Goal: Information Seeking & Learning: Check status

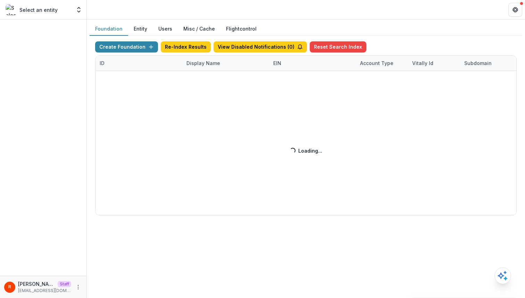
click at [108, 31] on button "Foundation" at bounding box center [109, 29] width 39 height 14
click at [200, 63] on div "Create Foundation Re-Index Results View Disabled Notifications ( 0 ) Reset Sear…" at bounding box center [305, 128] width 421 height 174
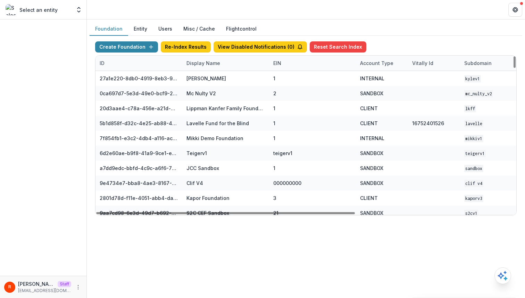
click at [204, 64] on div "Display Name" at bounding box center [203, 62] width 42 height 7
click at [204, 81] on input at bounding box center [225, 78] width 83 height 11
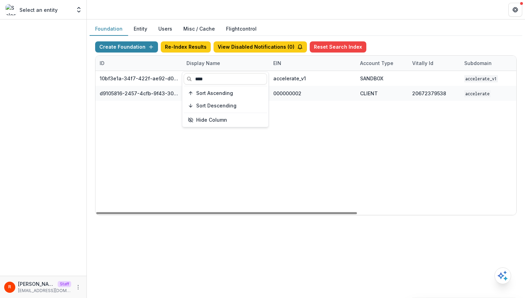
type input "****"
click at [321, 143] on div "10bf3e1a-34f7-422f-ae92-d0f6b8bdf726 Accelerate v1 accelerate_v1 SANDBOX accele…" at bounding box center [433, 143] width 677 height 144
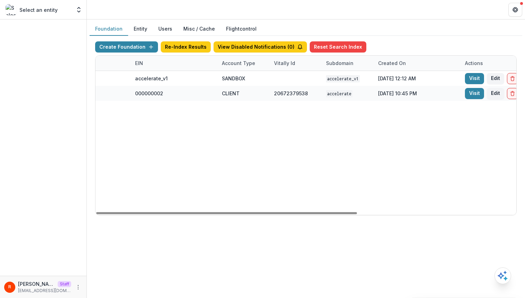
scroll to position [0, 246]
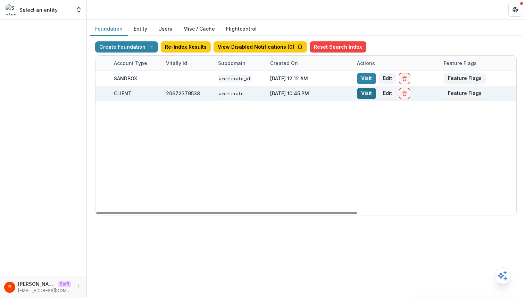
click at [365, 95] on link "Visit" at bounding box center [366, 93] width 19 height 11
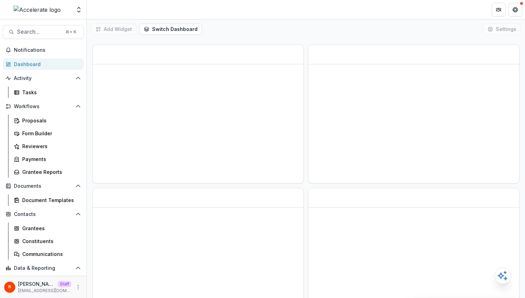
scroll to position [38, 0]
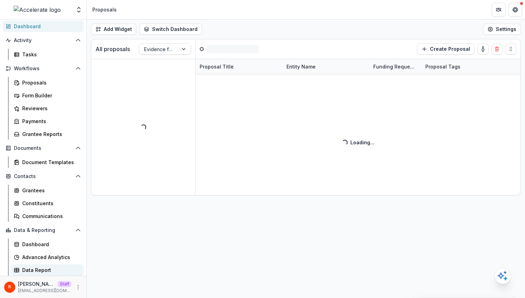
click at [51, 267] on div "Data Report" at bounding box center [50, 269] width 56 height 7
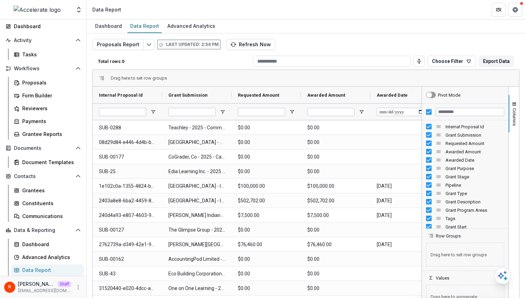
click at [298, 41] on div "Proposals Report Last updated: 2:54 PM Refresh Now Total rows: 0 Choose Filter …" at bounding box center [305, 167] width 427 height 257
click at [451, 111] on input "Filter Columns Input" at bounding box center [470, 112] width 68 height 8
type input "***"
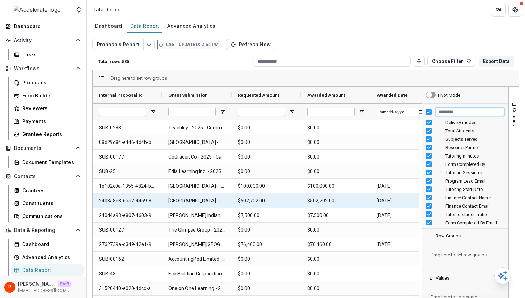
scroll to position [0, 70]
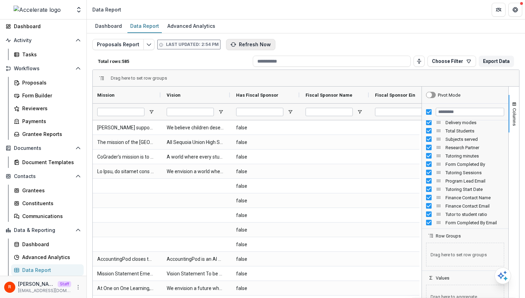
click at [246, 43] on button "Refresh Now" at bounding box center [250, 44] width 49 height 11
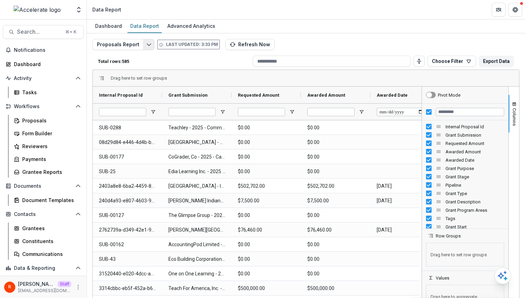
click at [146, 44] on icon "Edit selected report" at bounding box center [149, 45] width 6 height 6
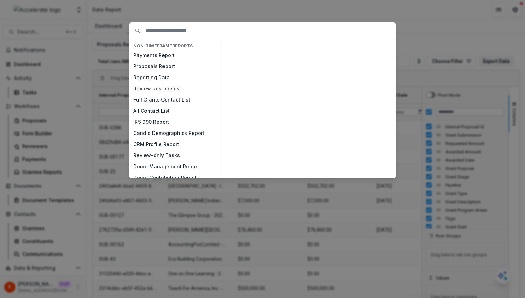
click at [106, 63] on div "NON-TIMEFRAME Reports Payments Report Proposals Report Reporting Data Review Re…" at bounding box center [262, 149] width 525 height 298
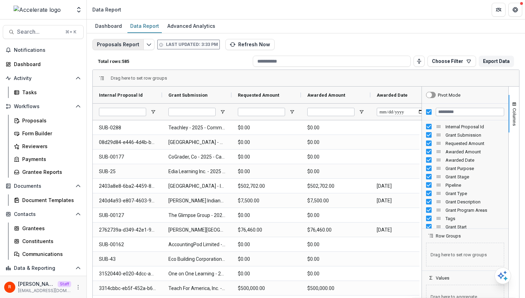
click at [128, 45] on button "Proposals Report" at bounding box center [117, 44] width 51 height 11
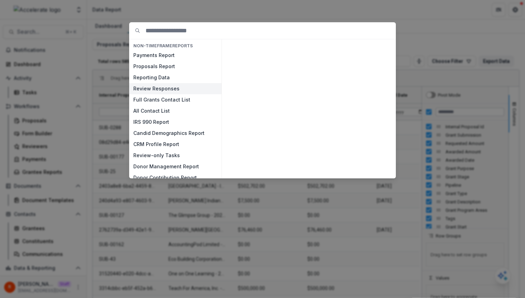
click at [163, 90] on button "Review Responses" at bounding box center [175, 88] width 92 height 11
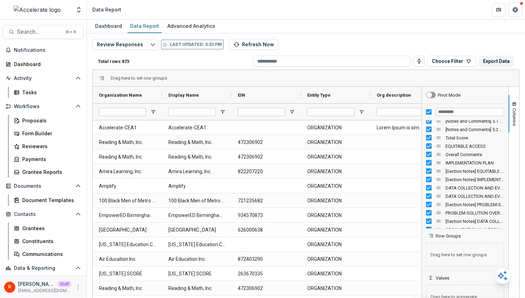
click at [464, 117] on div at bounding box center [465, 111] width 86 height 17
click at [464, 115] on input "Filter Columns Input" at bounding box center [470, 112] width 68 height 8
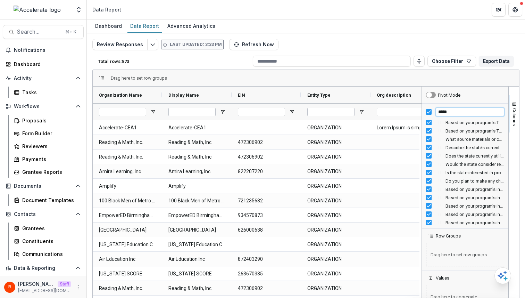
type input "*****"
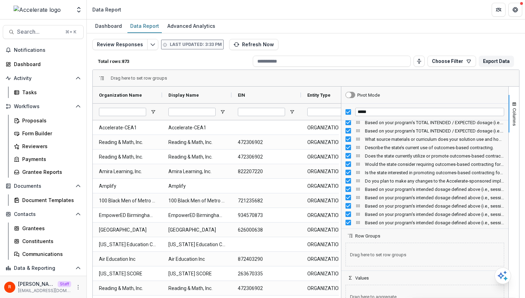
drag, startPoint x: 419, startPoint y: 146, endPoint x: 338, endPoint y: 141, distance: 80.7
click at [340, 141] on div at bounding box center [341, 199] width 2 height 226
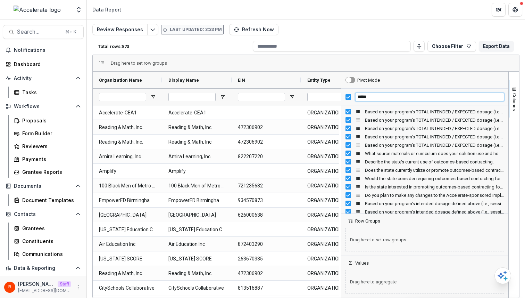
click at [366, 96] on input "*****" at bounding box center [429, 97] width 149 height 8
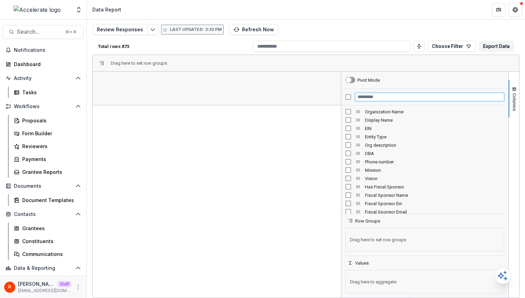
click at [366, 95] on input "Filter Columns Input" at bounding box center [429, 97] width 149 height 8
paste input "*****"
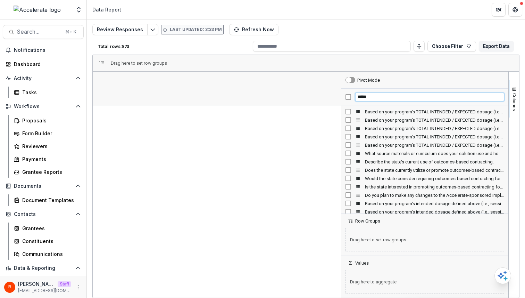
type input "*****"
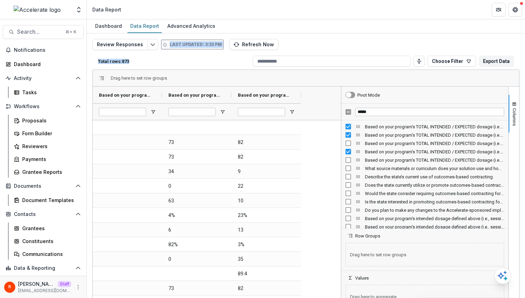
drag, startPoint x: 88, startPoint y: 45, endPoint x: 158, endPoint y: 68, distance: 73.1
click at [158, 68] on div "Review Responses Last updated: 3:33 PM Refresh Now Total rows: 873 Choose Filte…" at bounding box center [306, 164] width 438 height 262
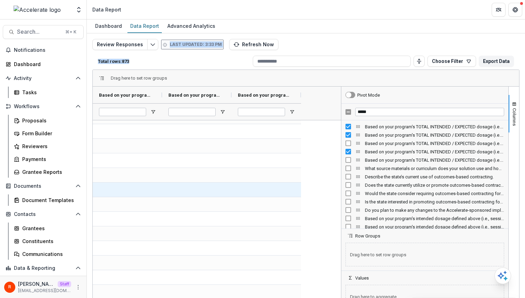
scroll to position [385, 0]
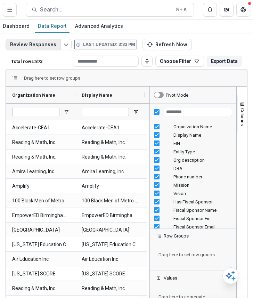
click at [41, 43] on button "Review Responses" at bounding box center [33, 44] width 55 height 11
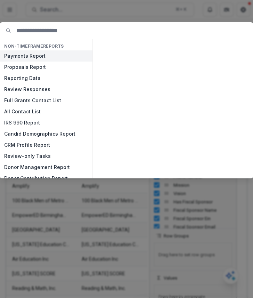
click at [40, 58] on button "Payments Report" at bounding box center [46, 55] width 92 height 11
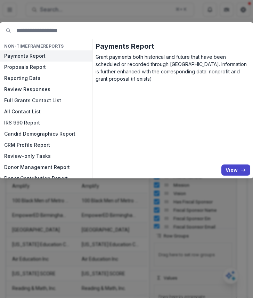
click at [40, 58] on button "Payments Report" at bounding box center [46, 55] width 92 height 11
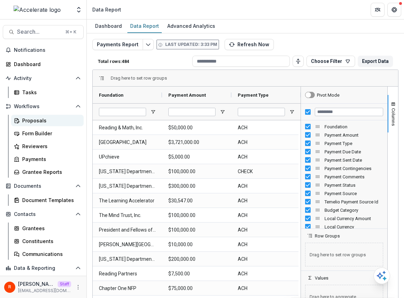
click at [45, 123] on div "Proposals" at bounding box center [50, 120] width 56 height 7
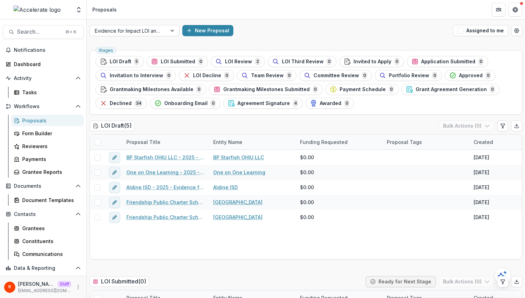
click at [282, 36] on div "Evidence for Impact LOI and Application New Proposal Assigned to me" at bounding box center [306, 30] width 438 height 22
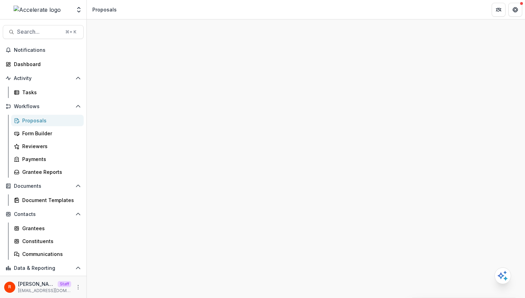
click at [270, 74] on div at bounding box center [306, 166] width 438 height 261
click at [393, 70] on div at bounding box center [306, 166] width 438 height 261
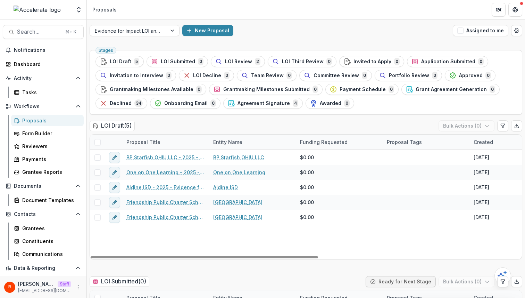
scroll to position [38, 0]
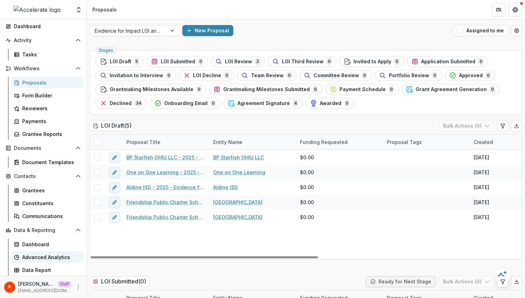
click at [47, 258] on div "Advanced Analytics" at bounding box center [50, 256] width 56 height 7
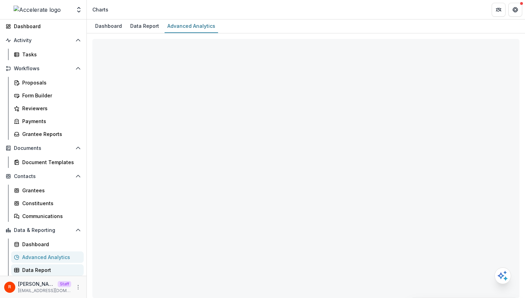
click at [64, 268] on div "Data Report" at bounding box center [50, 269] width 56 height 7
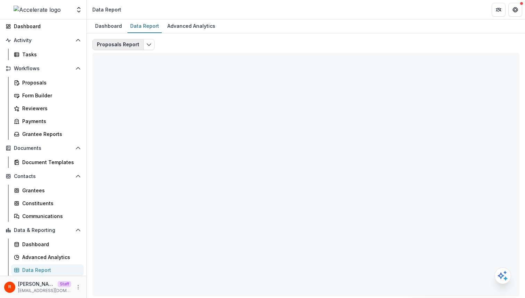
click at [129, 42] on button "Proposals Report" at bounding box center [117, 44] width 51 height 11
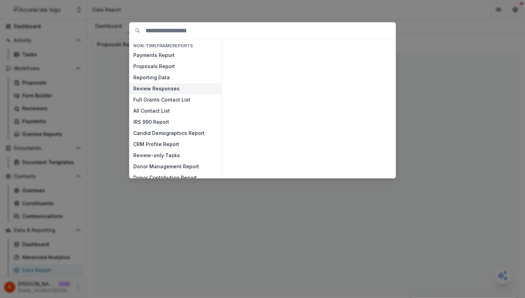
click at [166, 86] on button "Review Responses" at bounding box center [175, 88] width 92 height 11
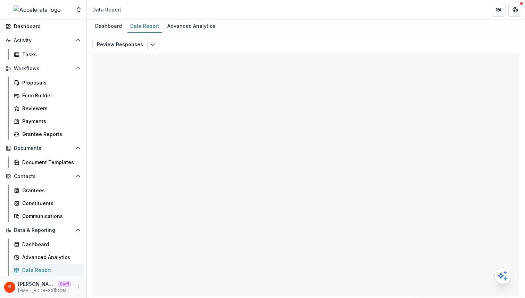
click at [336, 38] on div "Review Responses Stale data. Please refresh. Refresh Now Total rows: 0 Choose F…" at bounding box center [306, 164] width 438 height 262
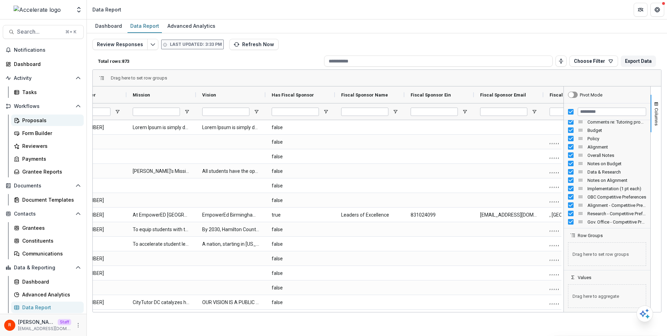
click at [43, 123] on div "Proposals" at bounding box center [50, 120] width 56 height 7
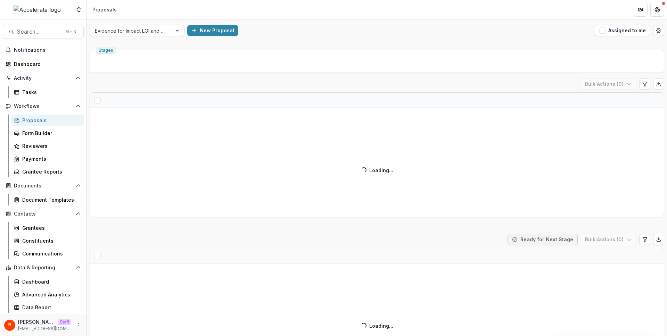
click at [160, 30] on div at bounding box center [131, 30] width 72 height 9
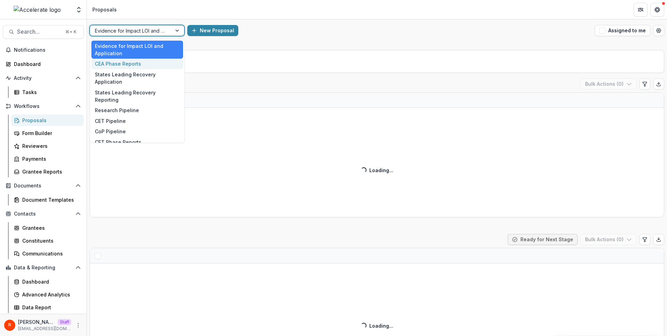
click at [139, 59] on div "CEA Phase Reports" at bounding box center [137, 64] width 92 height 11
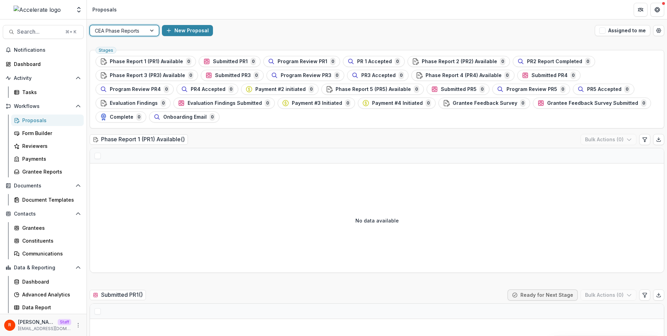
click at [237, 124] on div "Stages Phase Report 1 (PR1) Available 0 Submitted PR1 0 Program Review PR1 0 PR…" at bounding box center [377, 89] width 574 height 78
click at [464, 121] on ul "Stages Phase Report 1 (PR1) Available 0 Submitted PR1 0 Program Review PR1 0 PR…" at bounding box center [376, 89] width 562 height 67
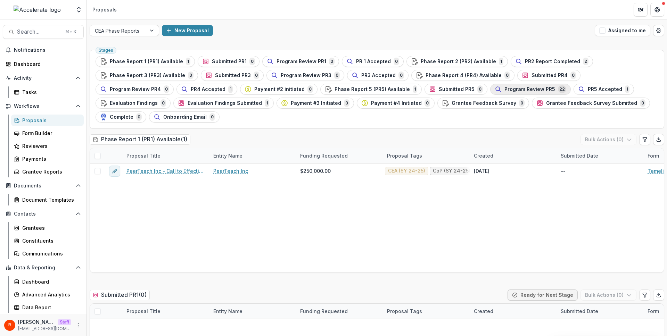
click at [490, 84] on button "Program Review PR5 22" at bounding box center [530, 89] width 81 height 11
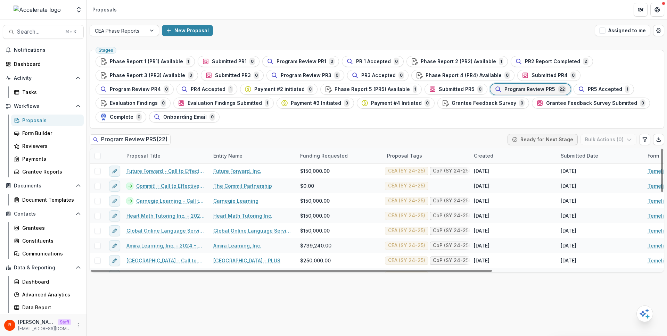
click at [230, 154] on div "Entity Name" at bounding box center [227, 155] width 37 height 7
click at [261, 140] on div "Program Review PR5 ( 22 ) Ready for Next Stage Bulk Actions ( 0 )" at bounding box center [377, 141] width 574 height 14
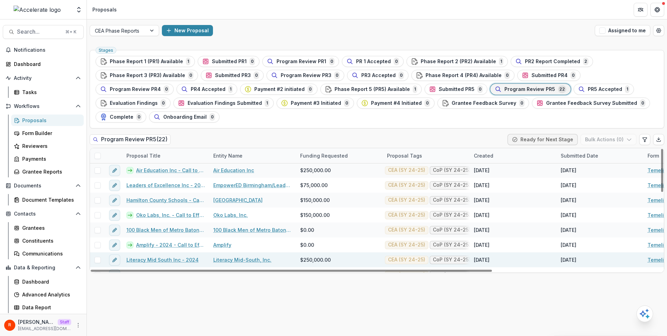
scroll to position [9, 0]
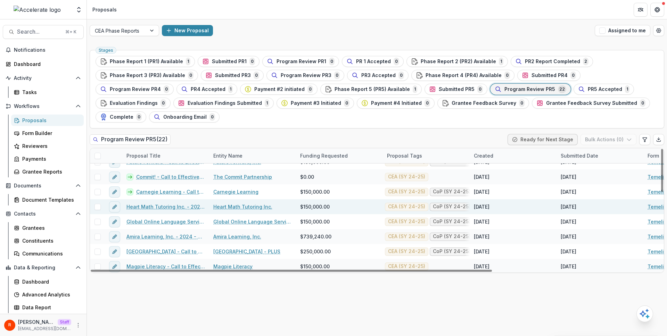
click at [165, 207] on link "Heart Math Tutoring Inc. - 2024 - Call to Effective Action - 1" at bounding box center [165, 206] width 78 height 7
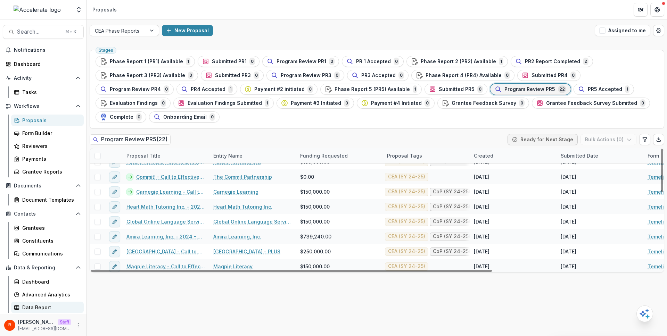
click at [55, 305] on div "Data Report" at bounding box center [50, 307] width 56 height 7
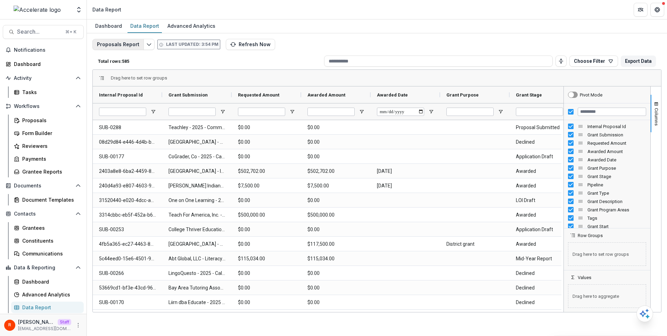
click at [123, 42] on button "Proposals Report" at bounding box center [117, 44] width 51 height 11
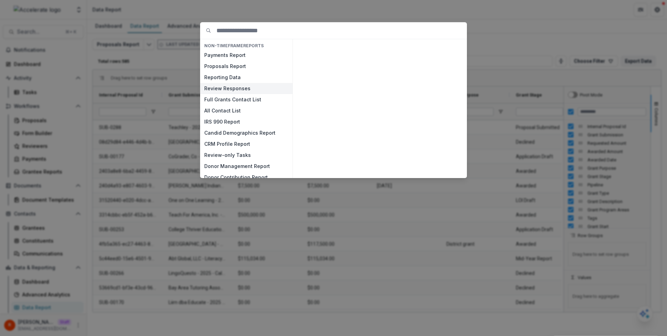
click at [241, 85] on button "Review Responses" at bounding box center [246, 88] width 92 height 11
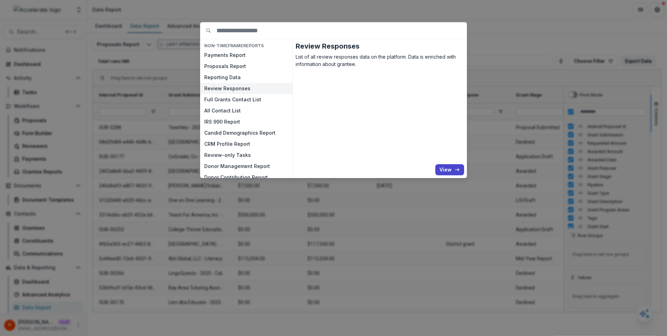
click at [241, 85] on button "Review Responses" at bounding box center [246, 88] width 92 height 11
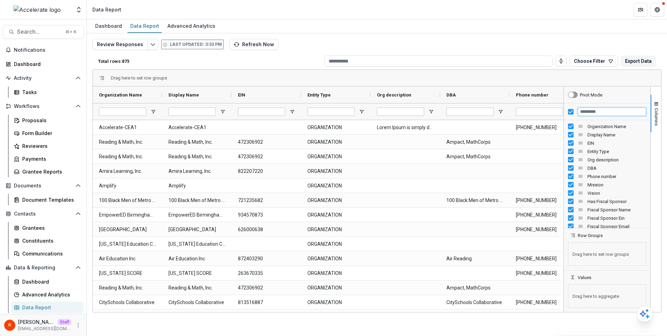
click at [587, 113] on input "Filter Columns Input" at bounding box center [611, 112] width 68 height 8
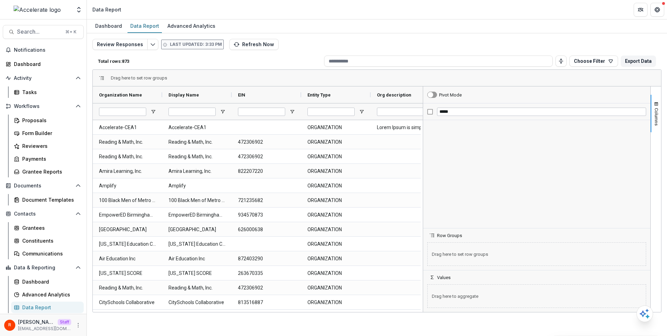
drag, startPoint x: 563, startPoint y: 142, endPoint x: 422, endPoint y: 142, distance: 140.6
click at [422, 142] on div at bounding box center [423, 199] width 2 height 226
click at [443, 114] on input "*****" at bounding box center [541, 112] width 209 height 8
type input "*****"
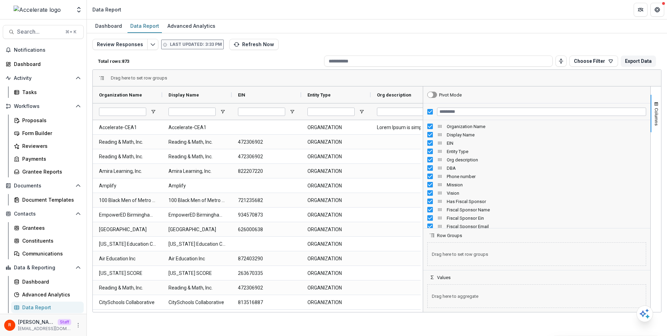
click at [254, 54] on div "Total rows: 873 Choose Filter Personal Filters Team Filters Temelio Filters No …" at bounding box center [376, 61] width 569 height 17
click at [253, 47] on button "Refresh Now" at bounding box center [253, 44] width 49 height 11
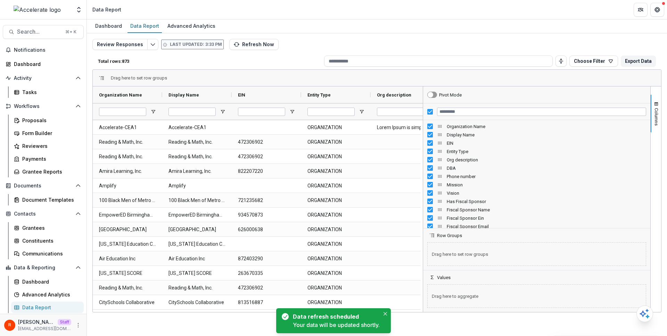
click at [313, 42] on div "Review Responses Last updated: 3:33 PM Refresh Now Total rows: 873 Choose Filte…" at bounding box center [376, 167] width 569 height 257
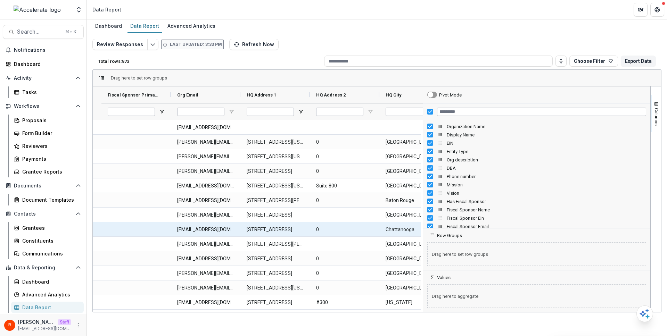
scroll to position [0, 1199]
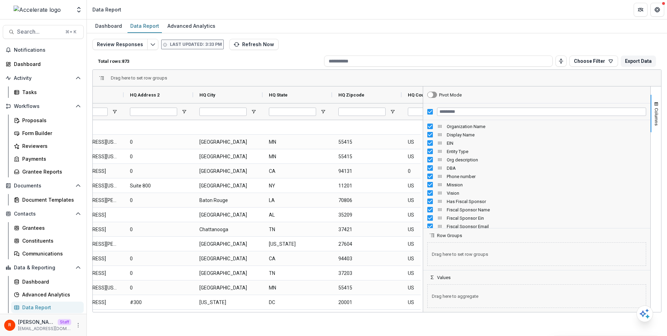
click at [311, 50] on div "Review Responses Last updated: 3:33 PM Refresh Now Total rows: 873 Choose Filte…" at bounding box center [376, 167] width 569 height 257
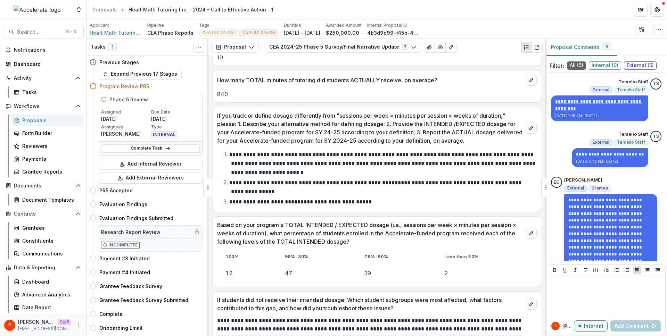
scroll to position [1054, 0]
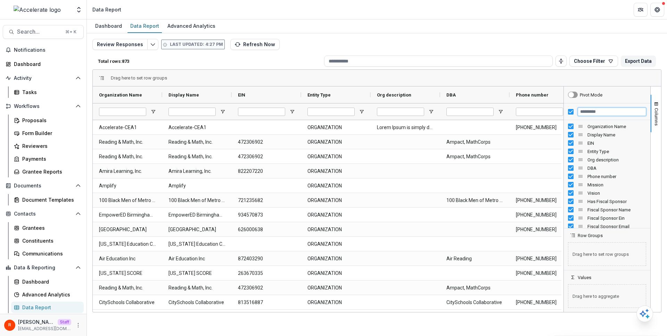
click at [587, 111] on input "Filter Columns Input" at bounding box center [611, 112] width 68 height 8
type input "****"
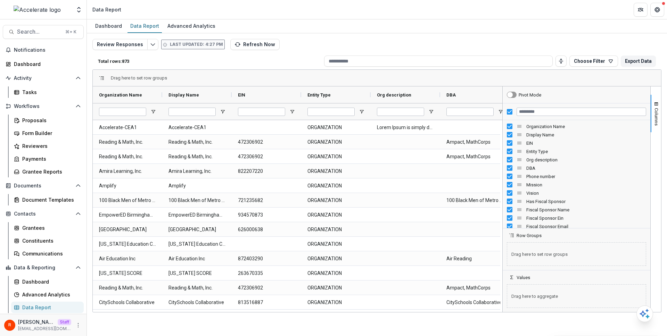
drag, startPoint x: 563, startPoint y: 133, endPoint x: 463, endPoint y: 133, distance: 100.3
click at [501, 133] on div at bounding box center [502, 199] width 2 height 226
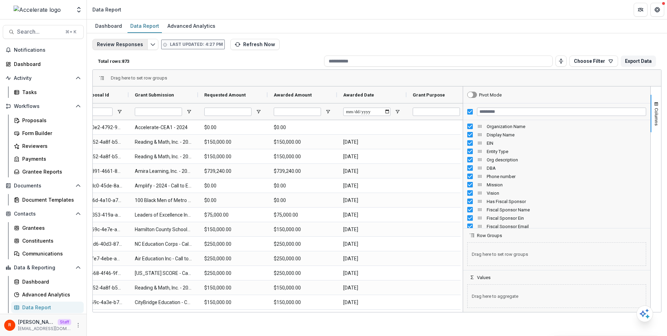
click at [125, 44] on button "Review Responses" at bounding box center [119, 44] width 55 height 11
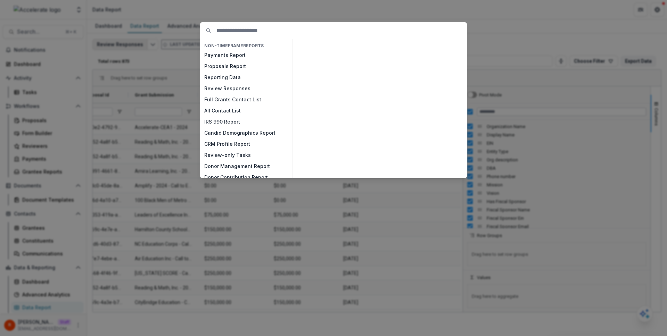
click at [125, 44] on div "NON-TIMEFRAME Reports Payments Report Proposals Report Reporting Data Review Re…" at bounding box center [333, 168] width 667 height 336
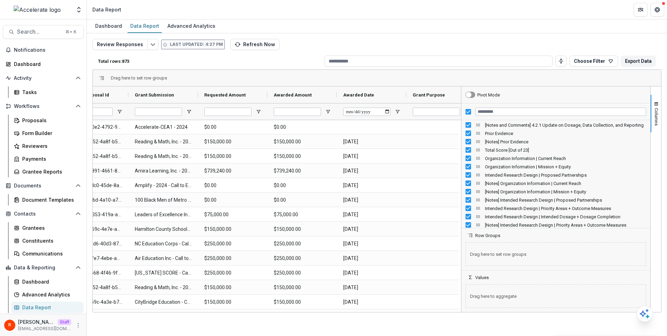
drag, startPoint x: 462, startPoint y: 159, endPoint x: 395, endPoint y: 159, distance: 67.7
click at [460, 159] on div at bounding box center [461, 199] width 2 height 226
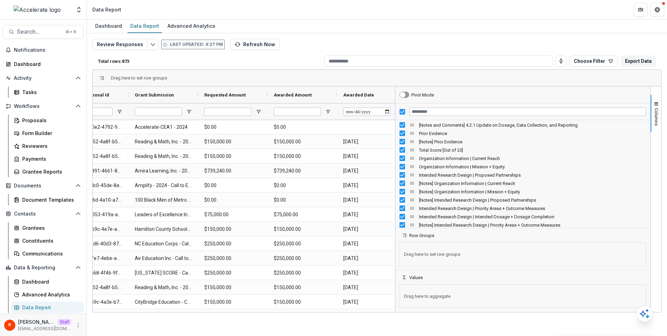
click at [419, 42] on div "Review Responses Last updated: 4:27 PM Refresh Now Total rows: 873 Choose Filte…" at bounding box center [376, 167] width 569 height 257
click at [136, 45] on button "Review Responses" at bounding box center [119, 44] width 55 height 11
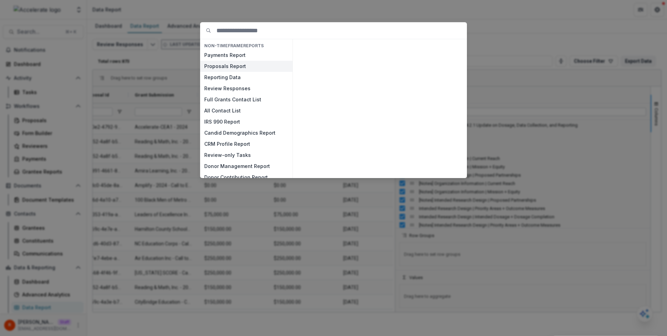
click at [240, 64] on button "Proposals Report" at bounding box center [246, 66] width 92 height 11
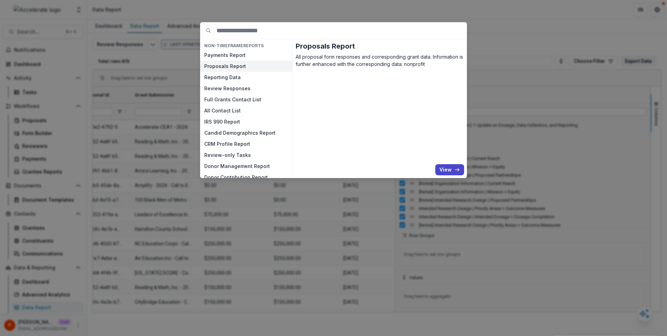
click at [240, 64] on button "Proposals Report" at bounding box center [246, 66] width 92 height 11
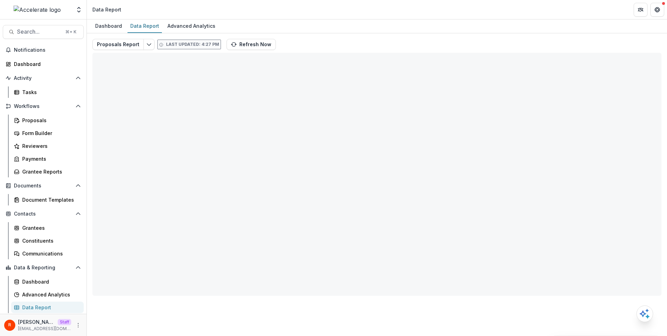
click at [340, 46] on div "Proposals Report Last updated: 4:27 PM Refresh Now Total rows: 0 Choose Filter …" at bounding box center [376, 167] width 569 height 257
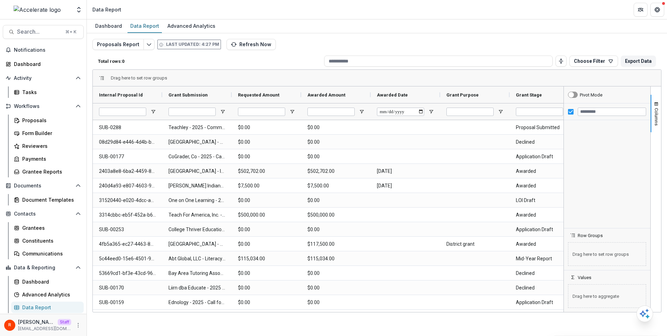
click at [340, 46] on div "Proposals Report Last updated: 4:27 PM Refresh Now Total rows: 0 Choose Filter …" at bounding box center [376, 167] width 569 height 257
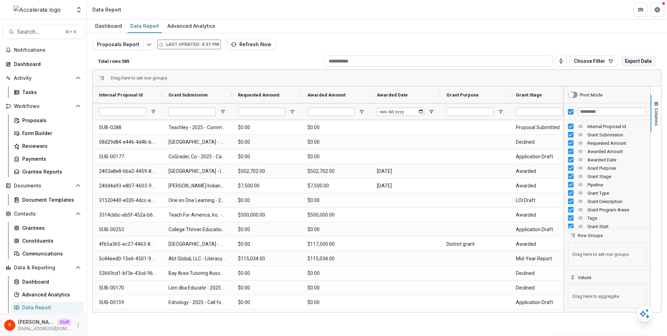
click at [319, 42] on div "Proposals Report Last updated: 4:27 PM Refresh Now Total rows: 585 Choose Filte…" at bounding box center [376, 167] width 569 height 257
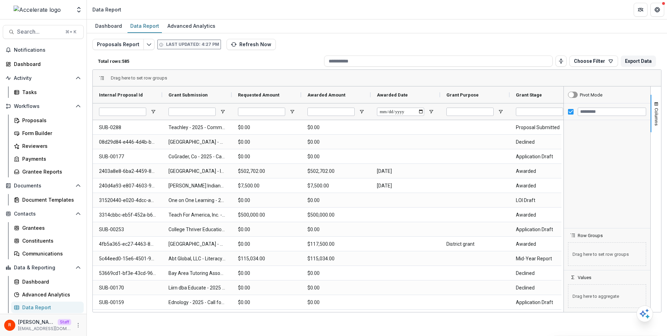
scroll to position [1424, 0]
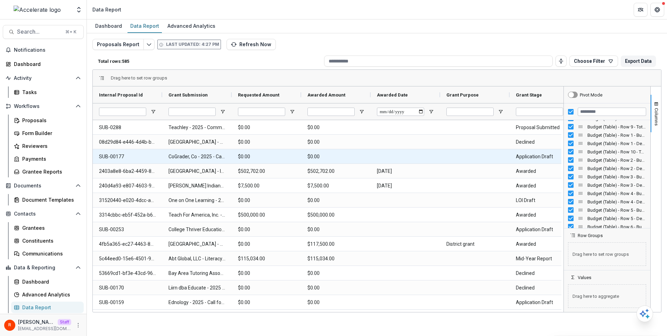
drag, startPoint x: 564, startPoint y: 150, endPoint x: 375, endPoint y: 149, distance: 189.9
click at [376, 149] on div "Internal Proposal Id Grant Submission Requested Amount" at bounding box center [377, 199] width 568 height 226
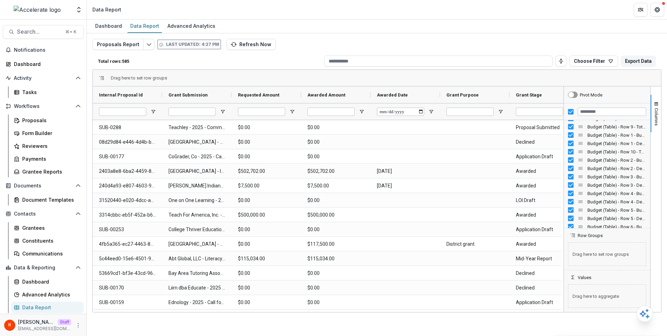
drag, startPoint x: 563, startPoint y: 138, endPoint x: 421, endPoint y: 138, distance: 142.0
click at [562, 138] on div at bounding box center [563, 199] width 2 height 226
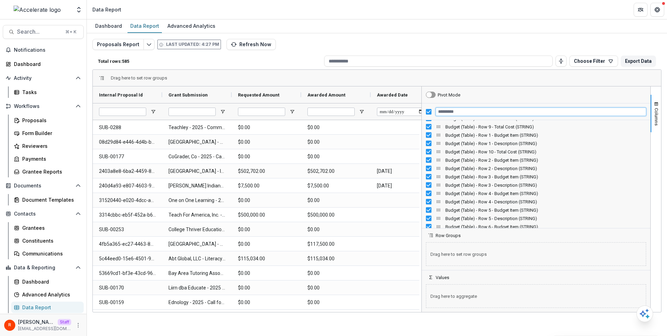
click at [502, 114] on input "Filter Columns Input" at bounding box center [540, 112] width 210 height 8
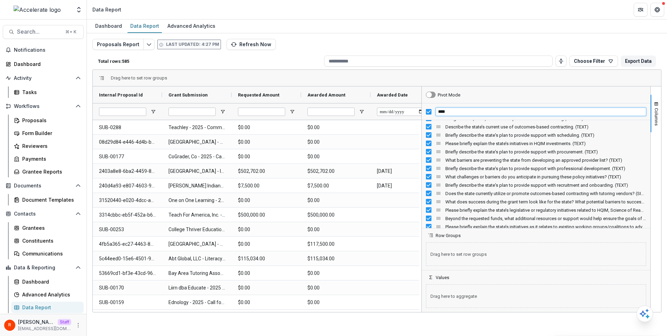
type input "*****"
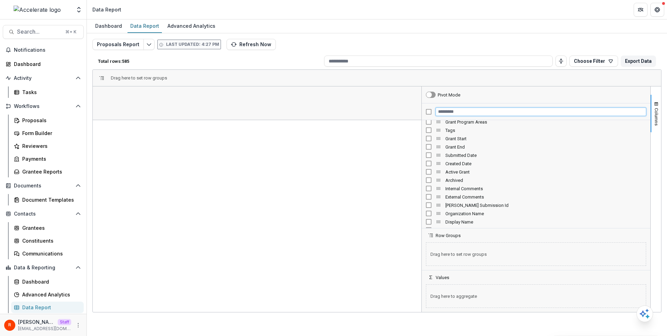
click at [452, 111] on input "Filter Columns Input" at bounding box center [540, 112] width 210 height 8
paste input "*****"
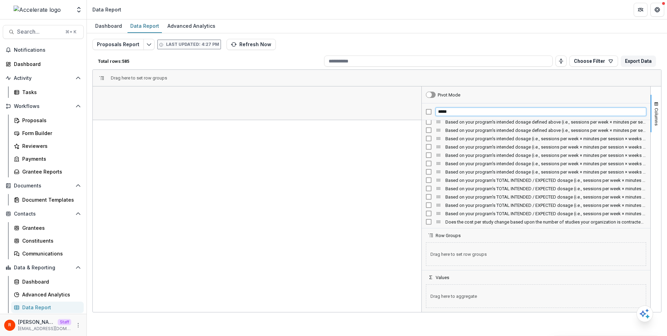
type input "*****"
click at [255, 95] on span "Based on your program's TOTAL INTENDED / EXPECTED dosage (i.e., sessions per we…" at bounding box center [263, 94] width 51 height 5
click at [255, 95] on span "Based on your program's TOTAL INTENDED / EXPECTED dosage (i.e., sessions per we…" at bounding box center [260, 94] width 44 height 5
click at [193, 93] on span "Based on your program's TOTAL INTENDED / EXPECTED dosage (i.e., sessions per we…" at bounding box center [193, 94] width 51 height 5
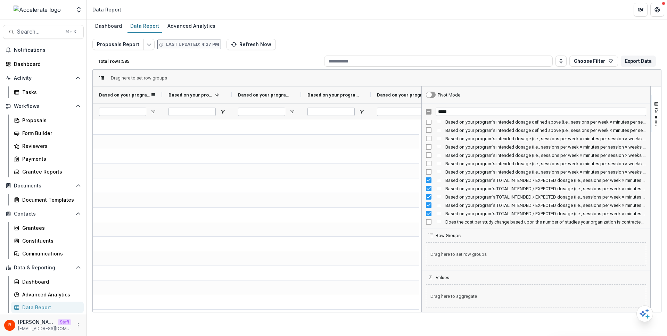
click at [127, 95] on span "Based on your program's TOTAL INTENDED / EXPECTED dosage (i.e., sessions per we…" at bounding box center [124, 94] width 51 height 5
click at [127, 95] on span "Based on your program's TOTAL INTENDED / EXPECTED dosage (i.e., sessions per we…" at bounding box center [121, 94] width 44 height 5
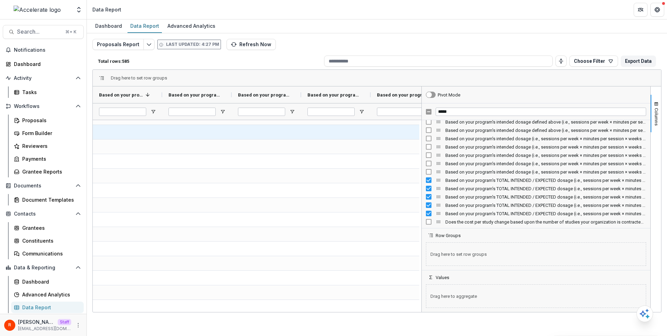
scroll to position [145, 0]
